Goal: Find specific page/section: Find specific page/section

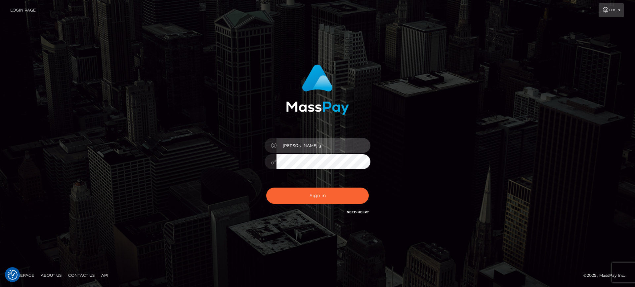
click at [309, 143] on input "glenn.g" at bounding box center [324, 145] width 94 height 15
paste input "Glenn.B2"
type input "Glenn.B2"
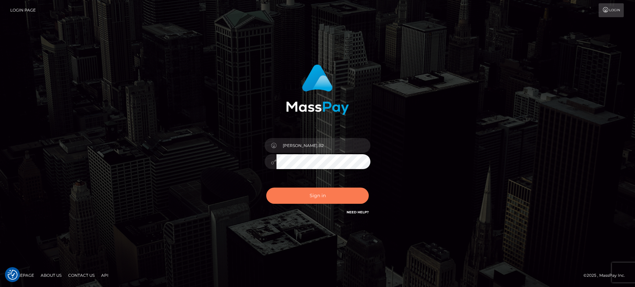
click at [320, 197] on button "Sign in" at bounding box center [317, 196] width 103 height 16
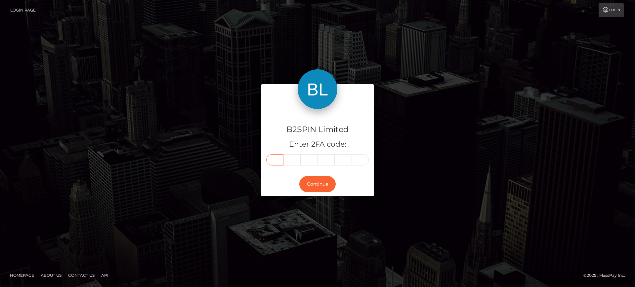
drag, startPoint x: 477, startPoint y: 30, endPoint x: 269, endPoint y: 161, distance: 245.6
click at [269, 161] on input "text" at bounding box center [274, 159] width 17 height 11
paste input "M"
type input "M"
type input "a"
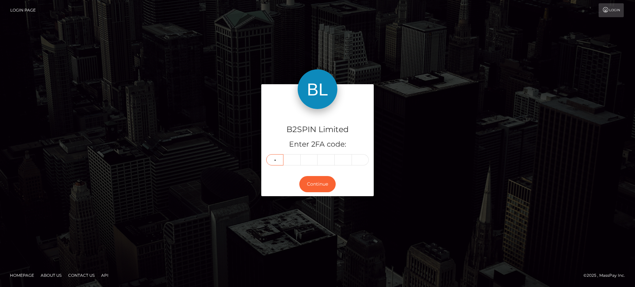
type input "s"
type input "p"
type input "a"
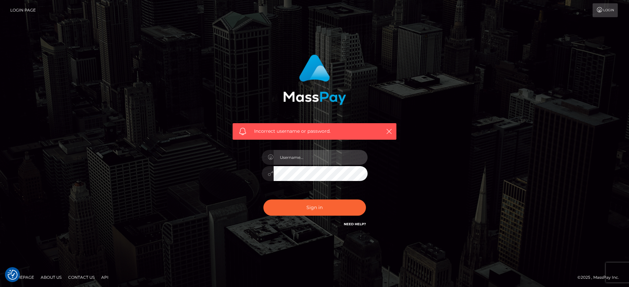
click at [312, 163] on input "text" at bounding box center [321, 157] width 94 height 15
paste input "[PERSON_NAME].B2"
type input "[PERSON_NAME].B2"
drag, startPoint x: 457, startPoint y: 160, endPoint x: 327, endPoint y: 120, distance: 136.7
click at [454, 158] on div "Incorrect username or password. Glenn.B2" at bounding box center [314, 145] width 377 height 190
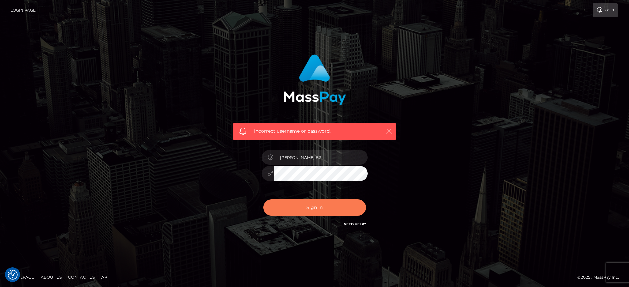
click at [326, 208] on button "Sign in" at bounding box center [314, 208] width 103 height 16
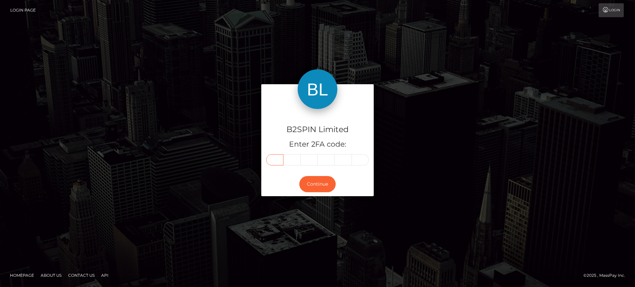
click at [276, 158] on input "text" at bounding box center [274, 159] width 17 height 11
paste input "0"
type input "0"
type input "9"
type input "2"
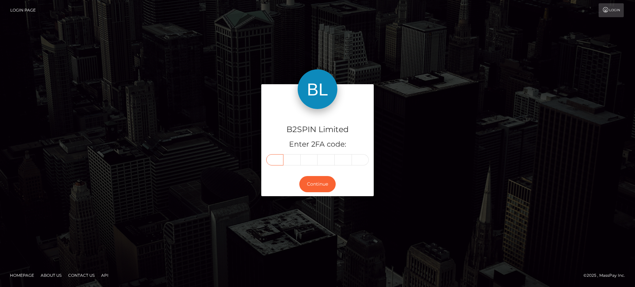
type input "2"
type input "7"
type input "5"
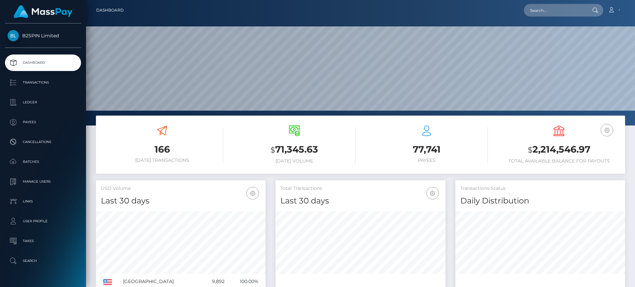
scroll to position [117, 170]
click at [546, 13] on input "text" at bounding box center [555, 10] width 62 height 13
paste input "0ec3ea9e-5d06-4b7d-8b54-1486aa3f571b"
click at [562, 12] on input "0ec3ea9e-5d06-4b7d-8b54-1486aa3f571b" at bounding box center [555, 10] width 62 height 13
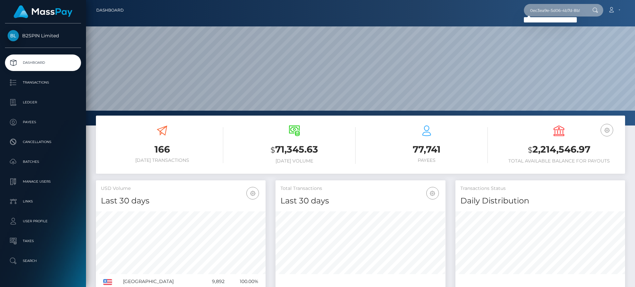
click at [562, 12] on input "0ec3ea9e-5d06-4b7d-8b54-1486aa3f571b" at bounding box center [555, 10] width 62 height 13
paste input "3251094"
type input "3251094"
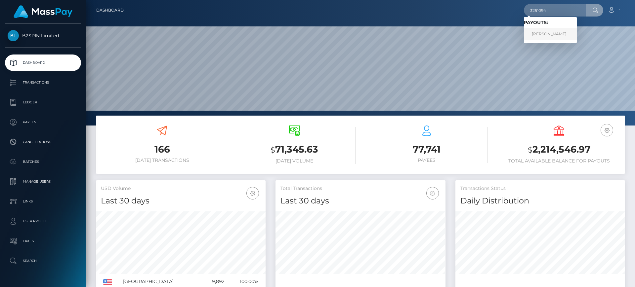
click at [561, 35] on link "SHANNON R MILLER" at bounding box center [550, 34] width 53 height 12
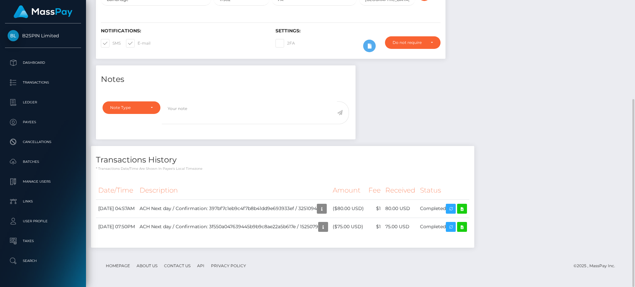
scroll to position [79, 170]
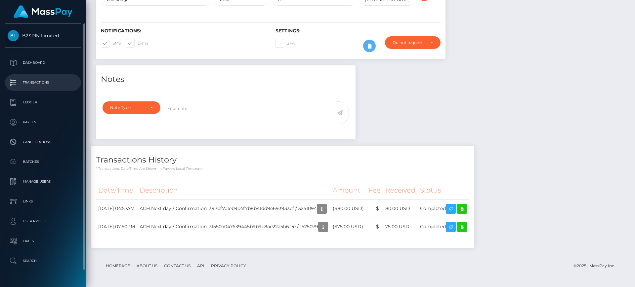
click at [50, 87] on p "Transactions" at bounding box center [43, 83] width 71 height 10
